Goal: Task Accomplishment & Management: Manage account settings

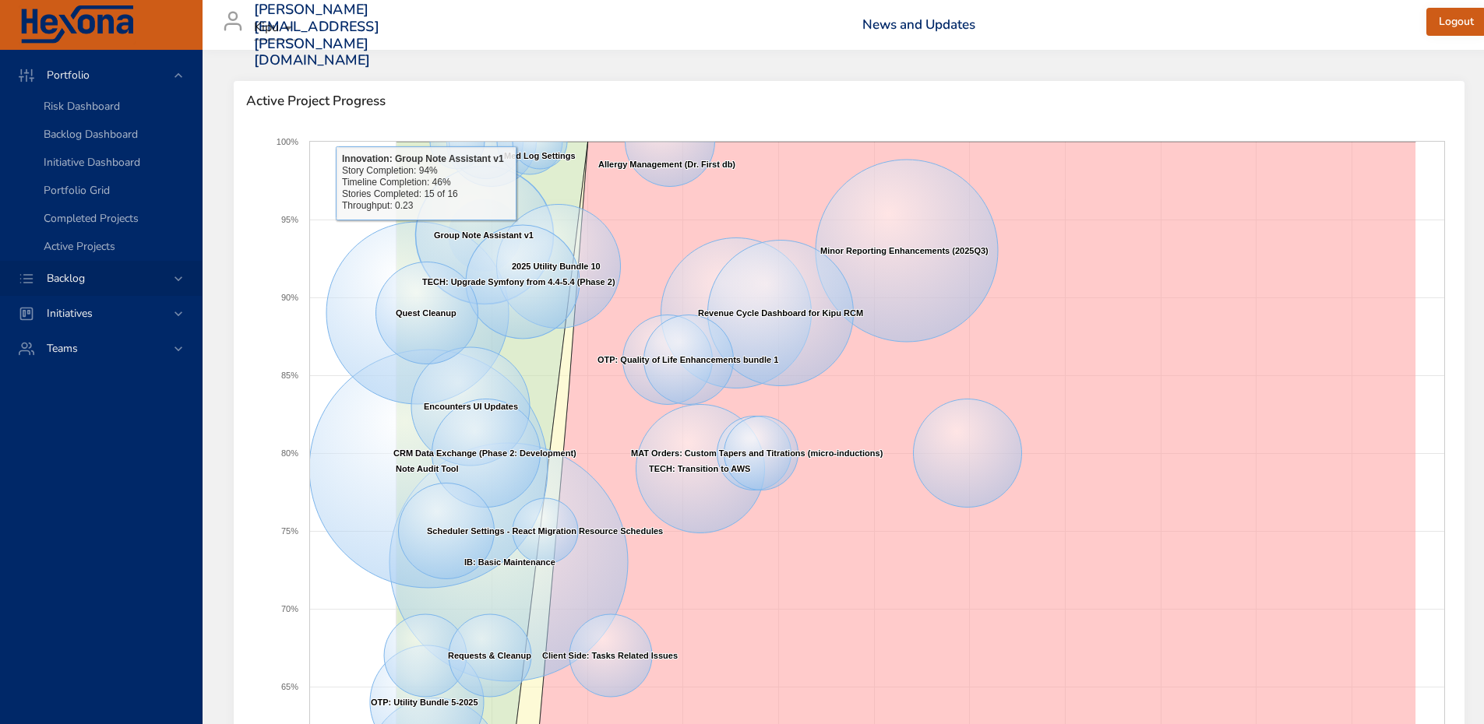
click at [124, 277] on div "Backlog" at bounding box center [102, 278] width 136 height 16
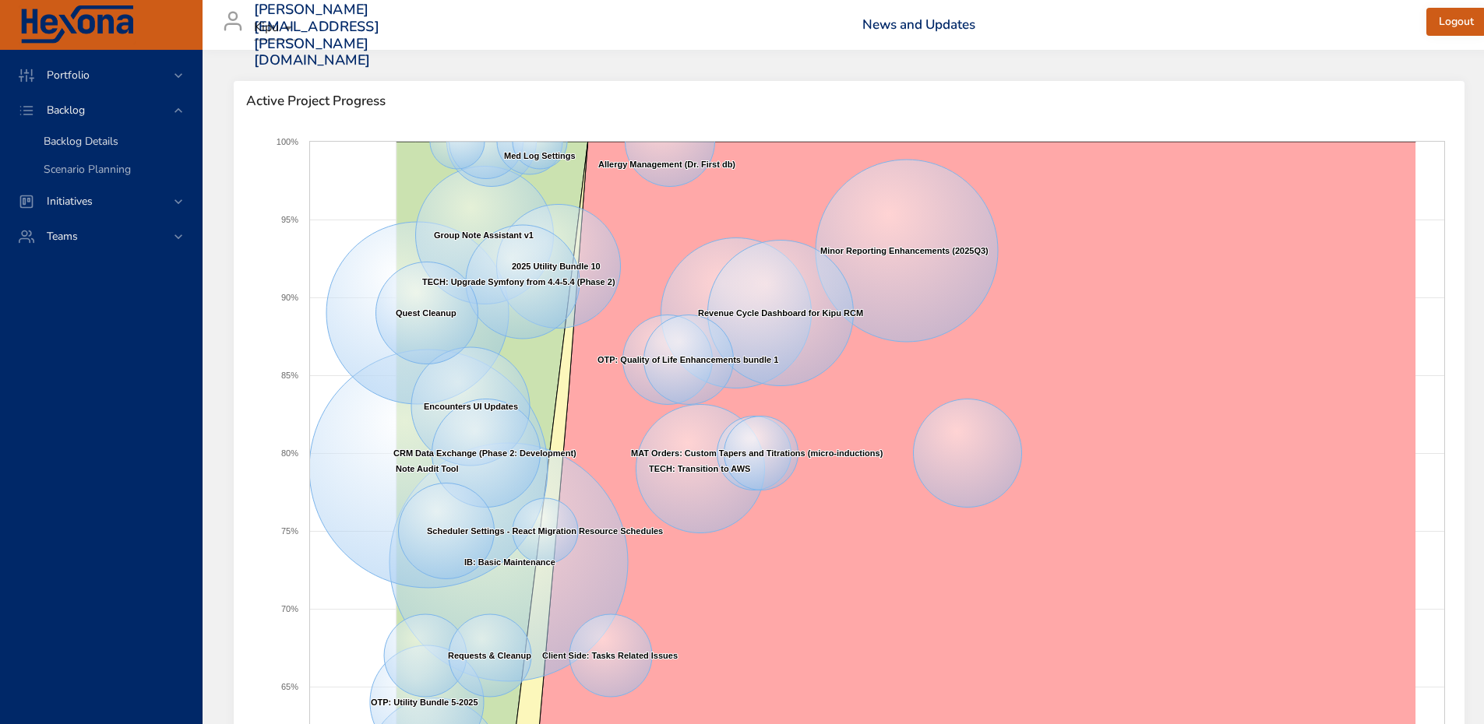
click at [129, 133] on link "Backlog Details" at bounding box center [101, 142] width 202 height 28
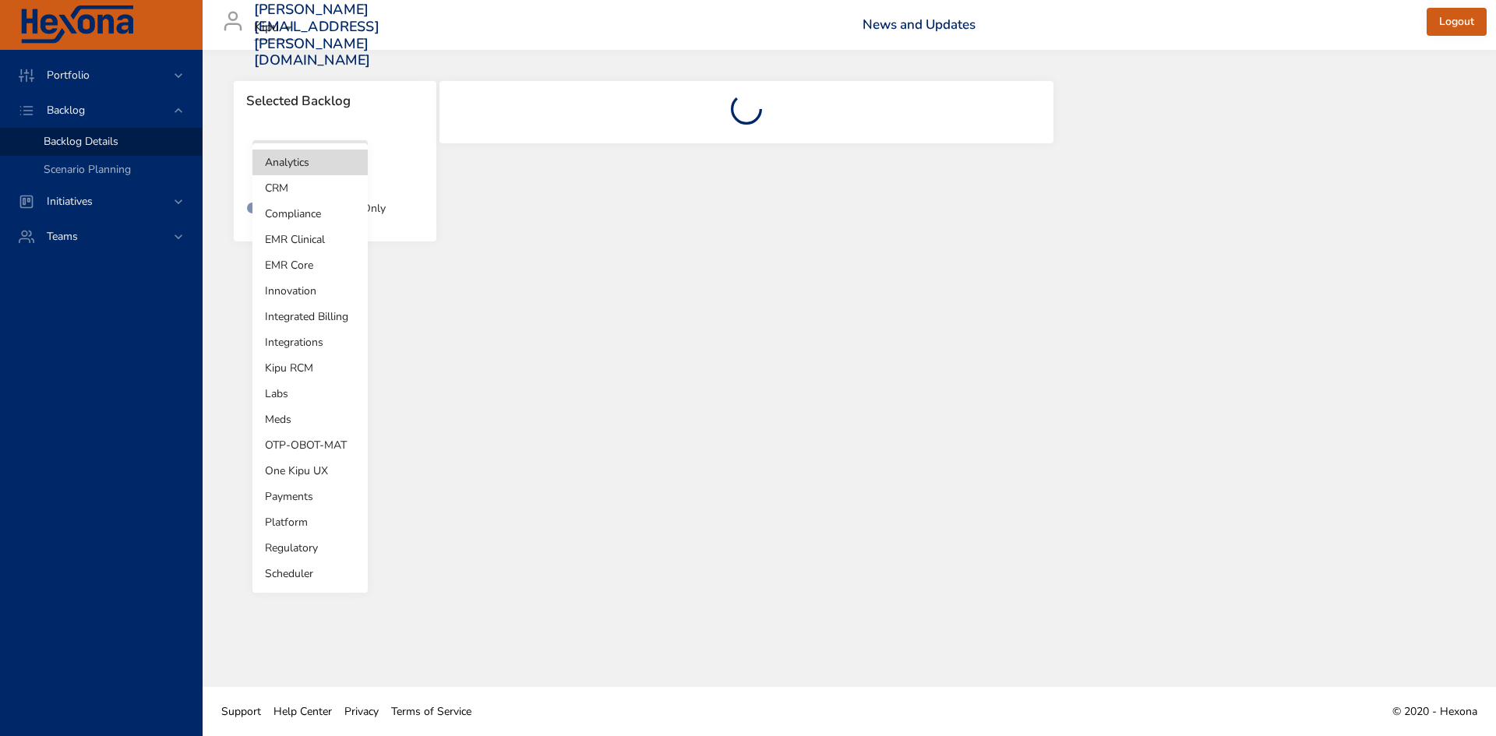
click at [342, 171] on body "Portfolio Backlog Backlog Details Scenario Planning Initiatives Teams [PERSON_N…" at bounding box center [748, 368] width 1496 height 736
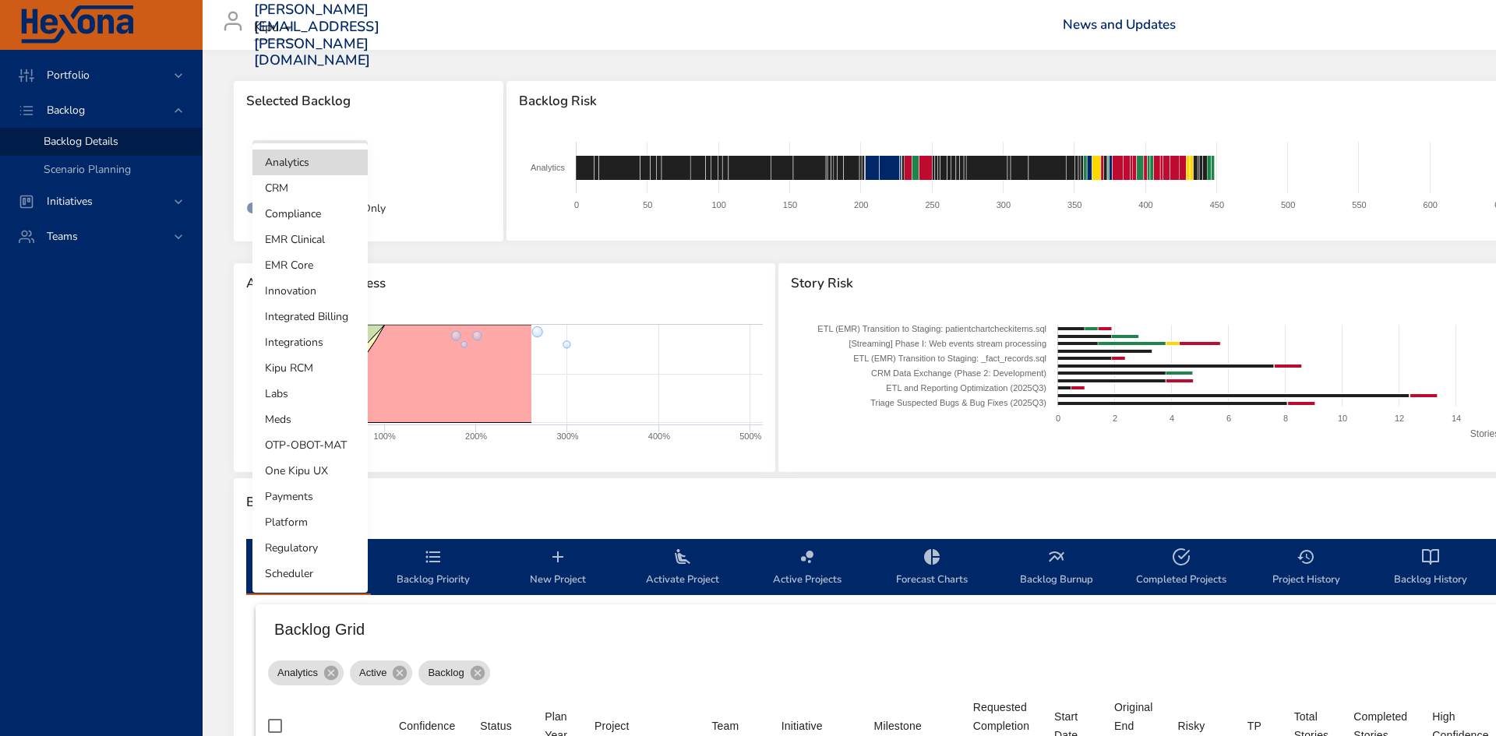
click at [343, 442] on li "OTP-OBOT-MAT" at bounding box center [309, 445] width 115 height 26
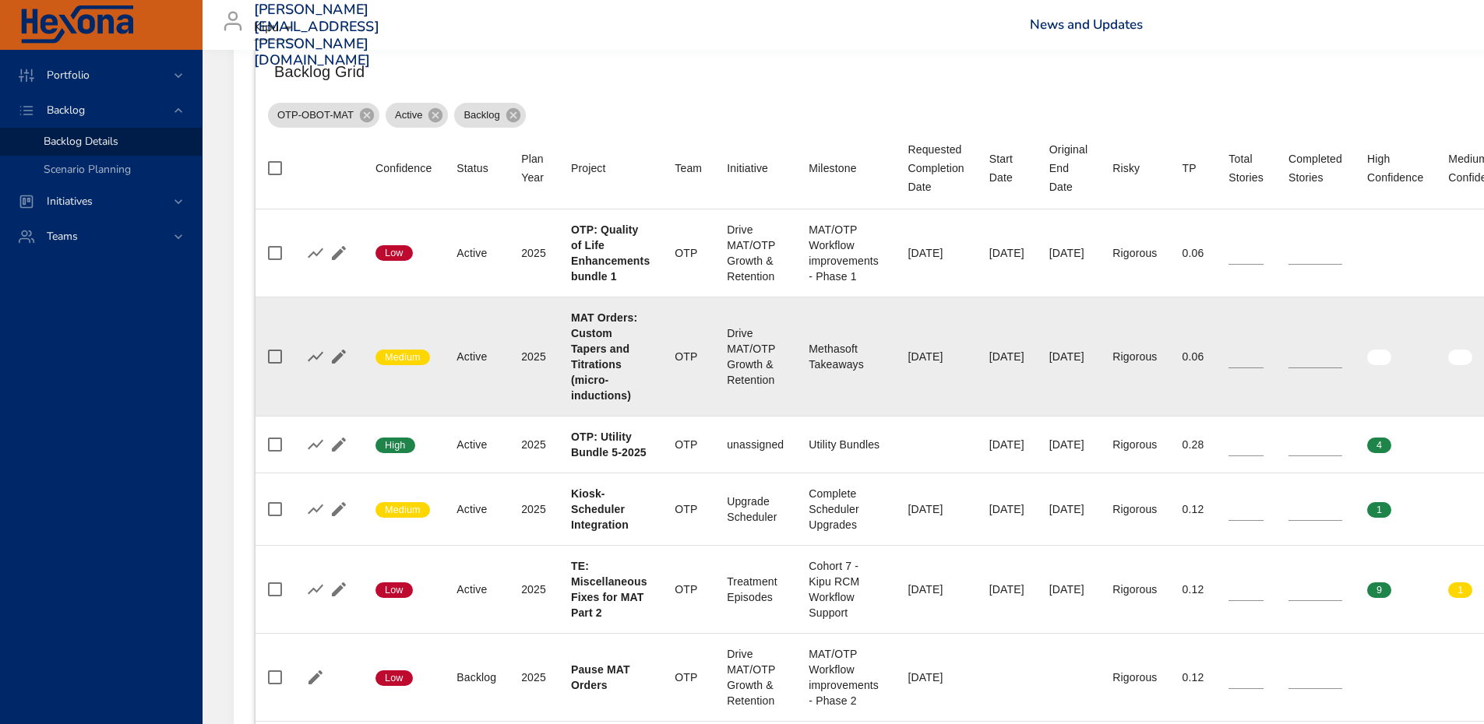
scroll to position [623, 0]
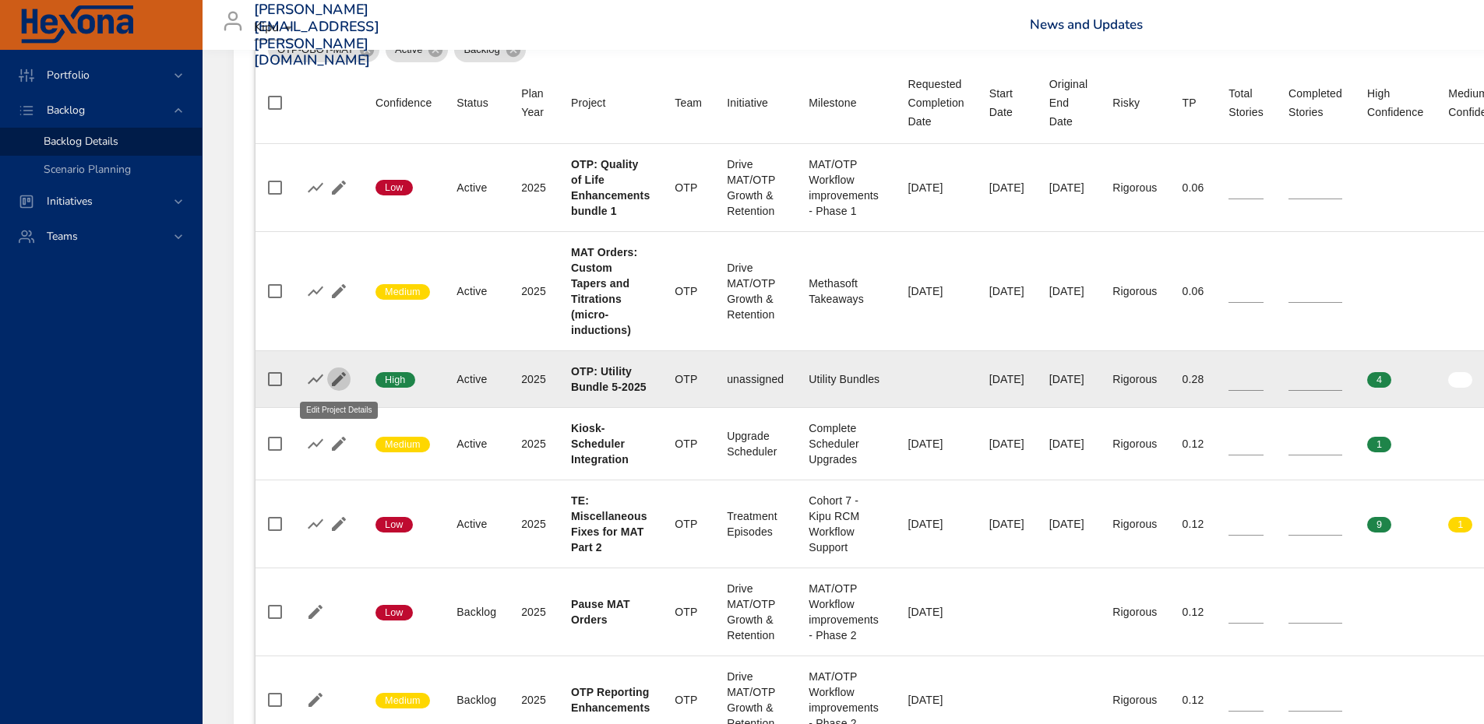
click at [338, 383] on icon "button" at bounding box center [339, 379] width 19 height 19
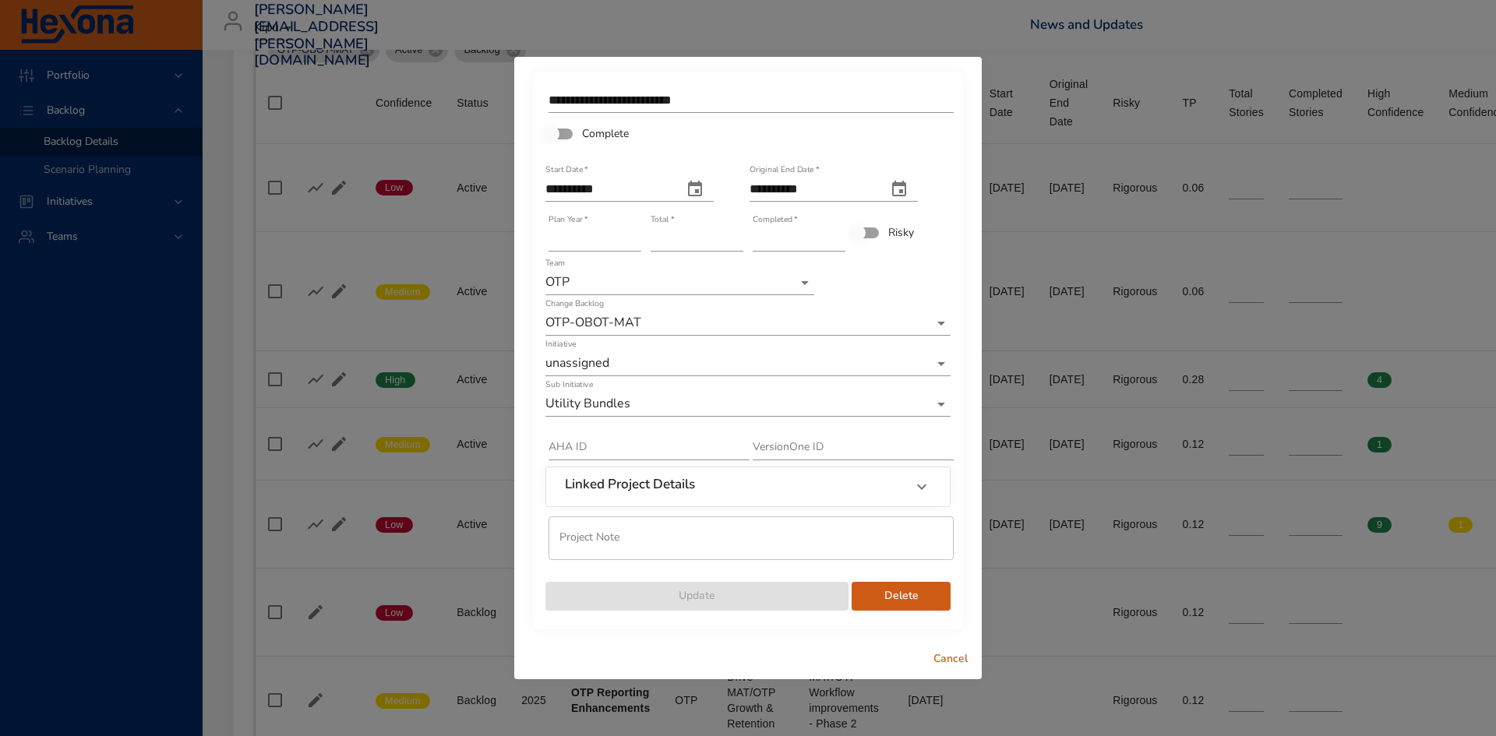
type input "**"
click at [733, 237] on input "**" at bounding box center [696, 239] width 93 height 25
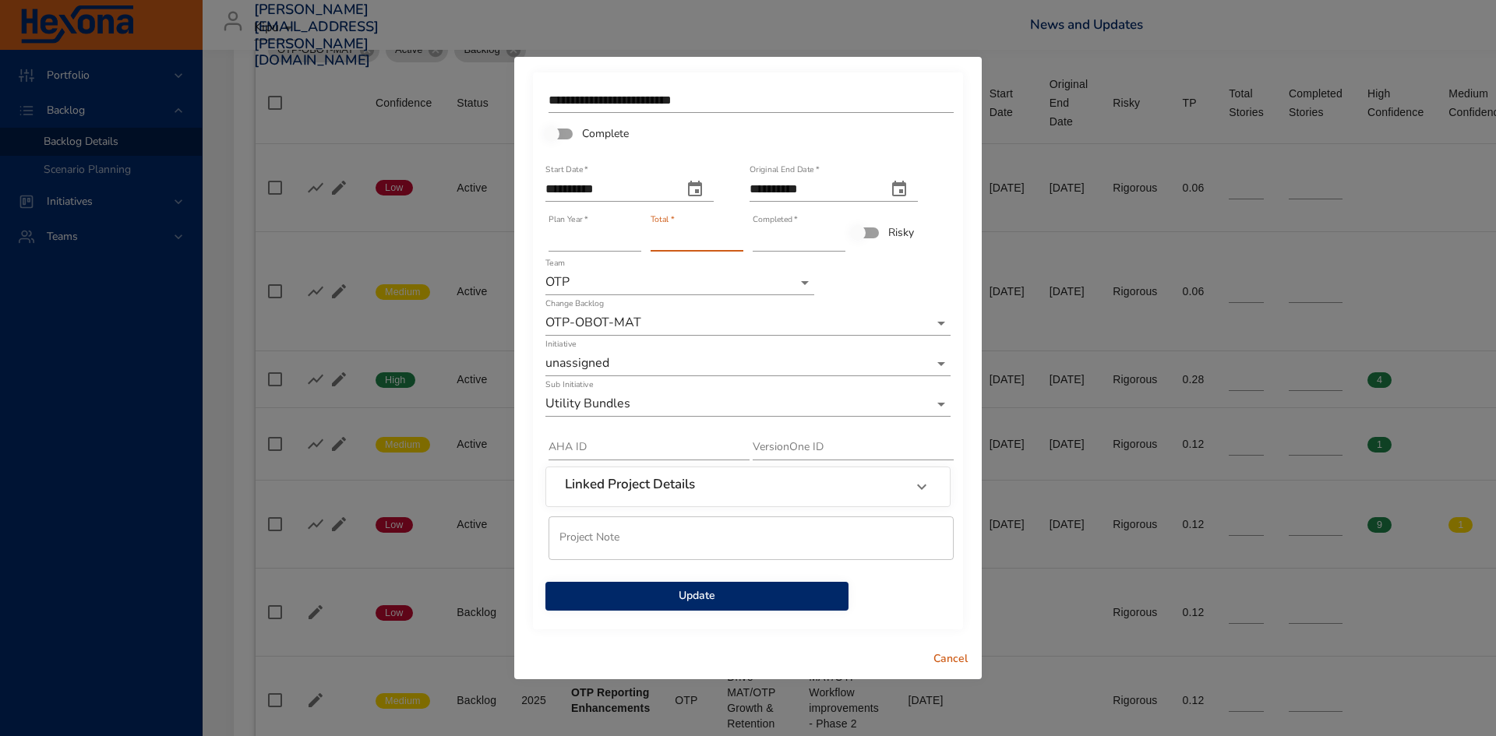
type input "*"
click at [836, 234] on input "*" at bounding box center [799, 239] width 93 height 25
click at [682, 595] on span "Update" at bounding box center [697, 596] width 278 height 19
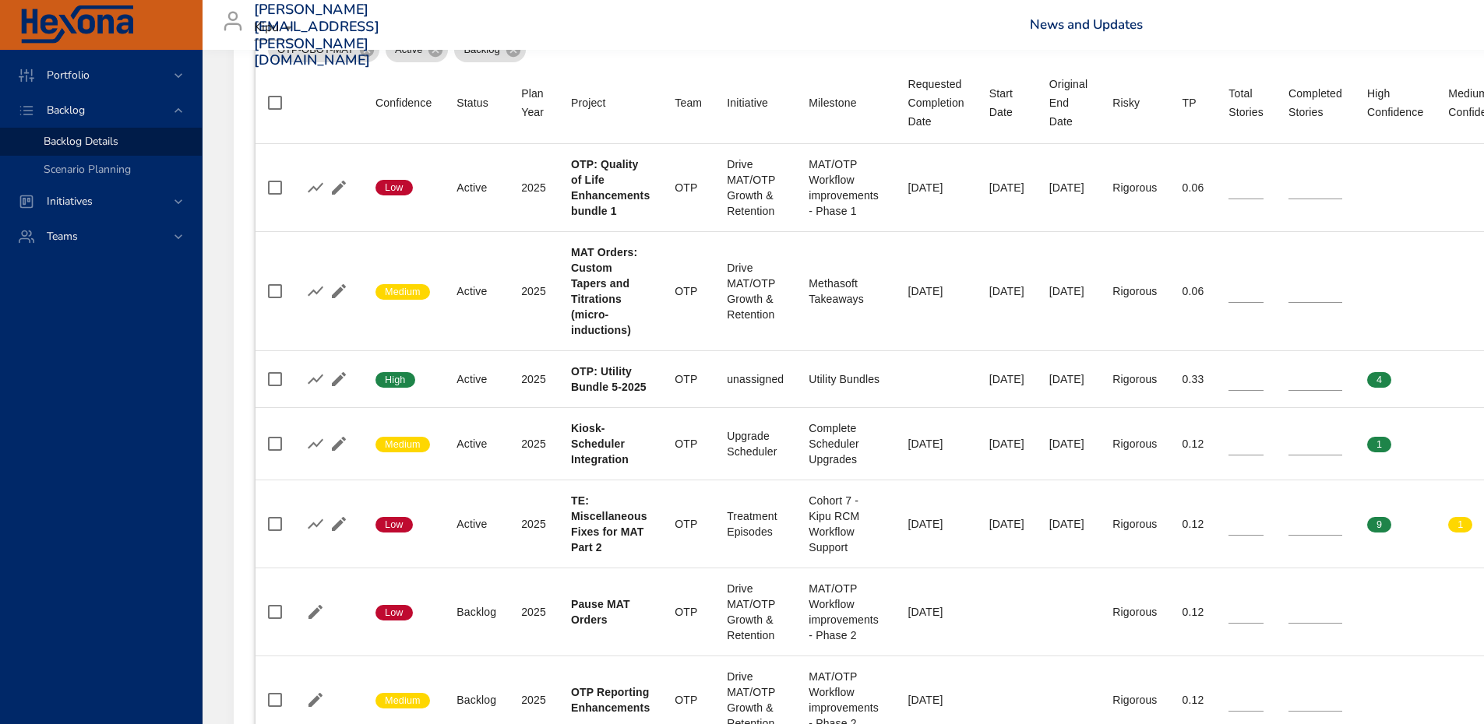
click at [634, 21] on div "[PERSON_NAME][EMAIL_ADDRESS][PERSON_NAME][DOMAIN_NAME] Kipu News and Updates Lo…" at bounding box center [1017, 25] width 1610 height 50
